Goal: Task Accomplishment & Management: Use online tool/utility

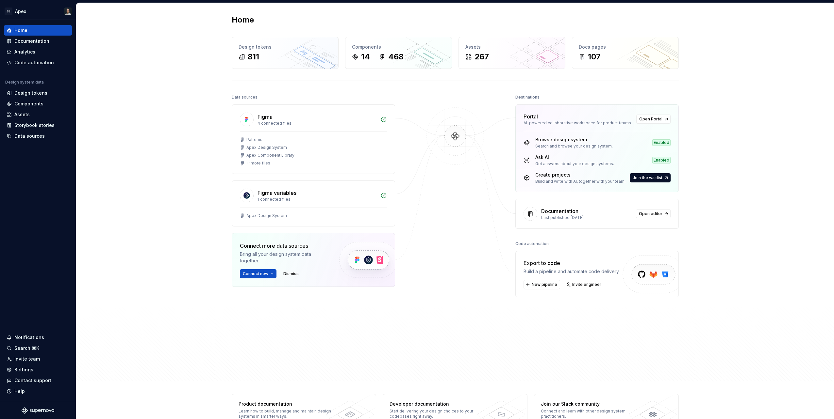
click at [43, 42] on div "Documentation" at bounding box center [31, 41] width 35 height 7
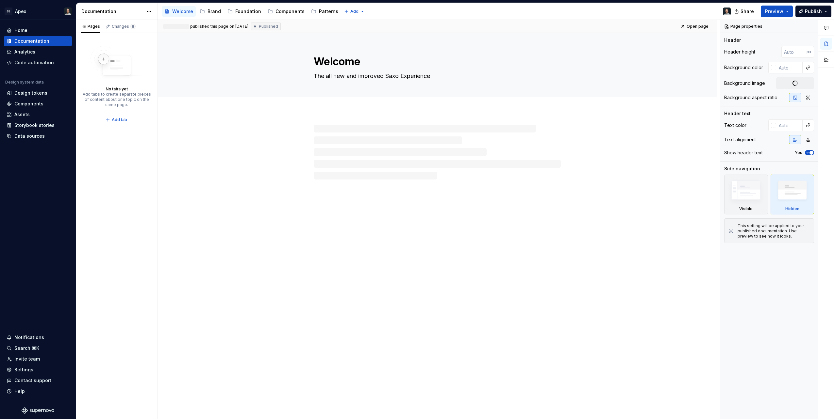
click at [825, 11] on button "Publish" at bounding box center [813, 12] width 36 height 12
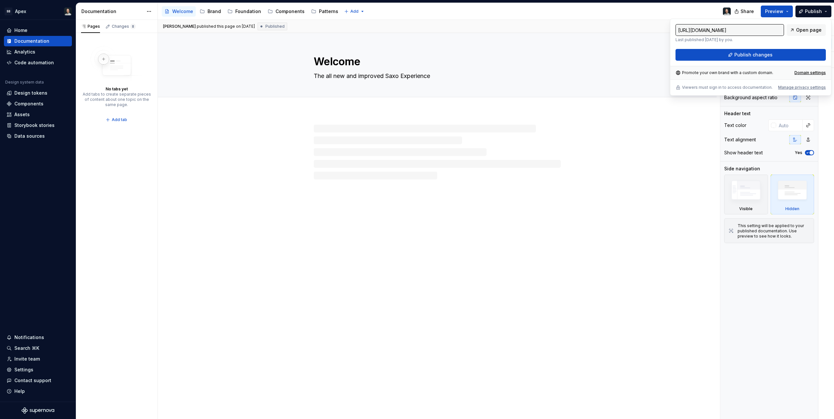
click at [806, 30] on span "Open page" at bounding box center [808, 30] width 25 height 7
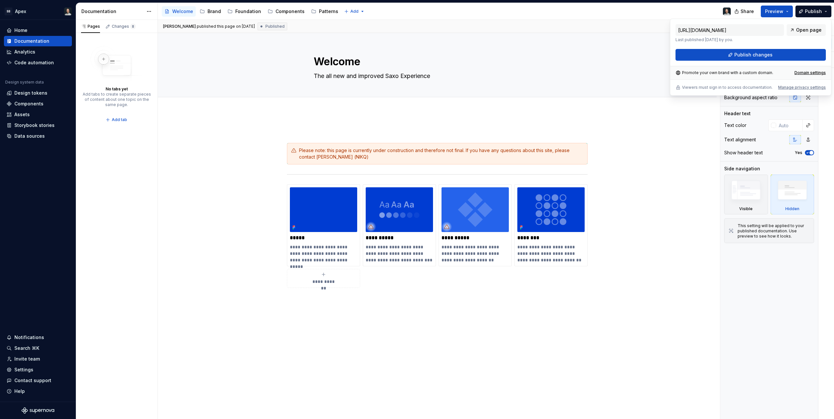
type textarea "*"
